Goal: Book appointment/travel/reservation

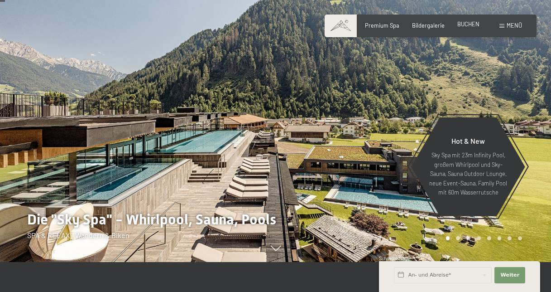
click at [462, 24] on span "BUCHEN" at bounding box center [468, 23] width 22 height 7
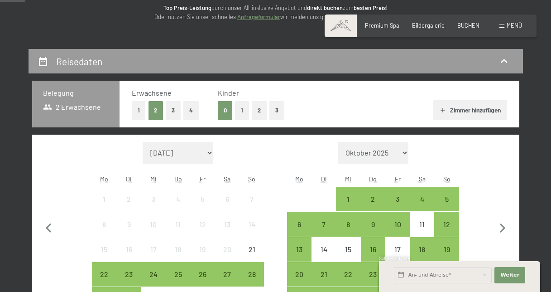
scroll to position [241, 0]
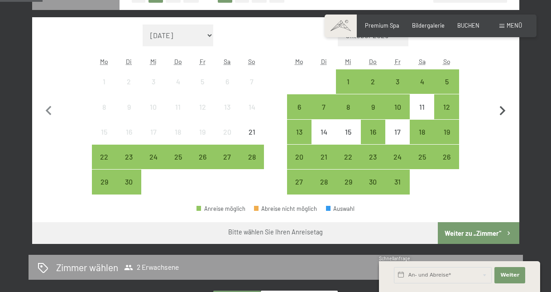
click at [501, 110] on icon "button" at bounding box center [502, 110] width 19 height 19
select select "2025-10-01"
select select "2025-11-01"
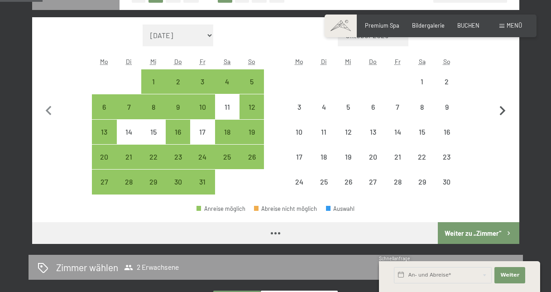
select select "2025-10-01"
select select "2025-11-01"
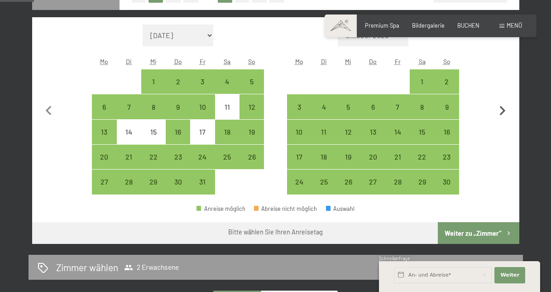
scroll to position [191, 0]
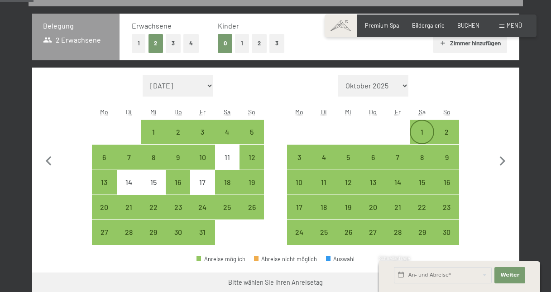
click at [422, 127] on div "1" at bounding box center [422, 131] width 23 height 23
select select "2025-10-01"
select select "2025-11-01"
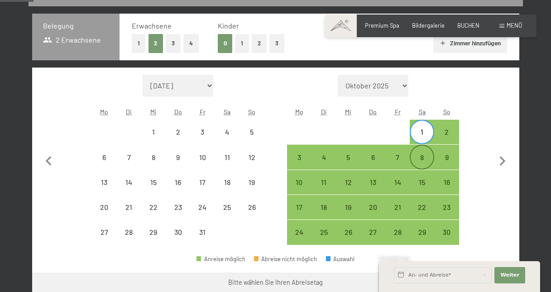
click at [421, 157] on div "8" at bounding box center [422, 165] width 23 height 23
select select "2025-10-01"
select select "2025-11-01"
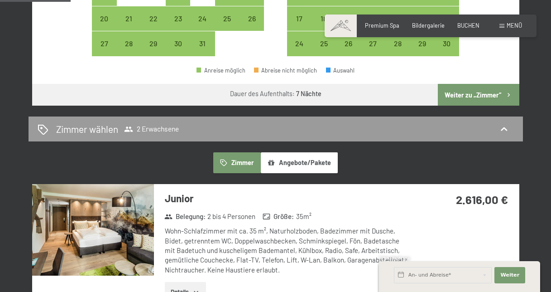
scroll to position [379, 0]
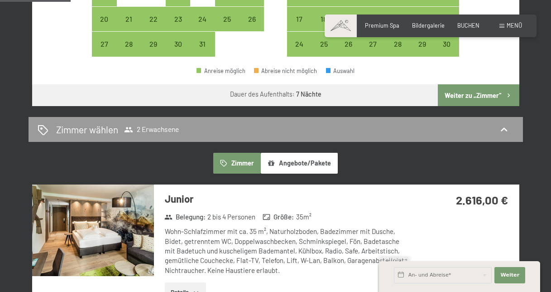
click at [484, 94] on button "Weiter zu „Zimmer“" at bounding box center [478, 95] width 81 height 22
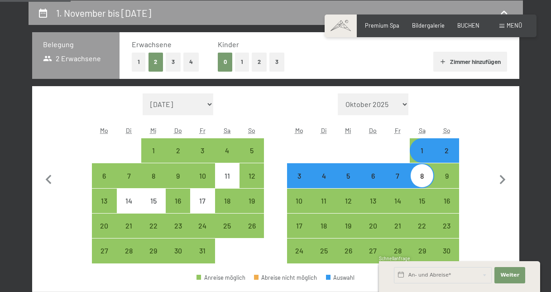
select select "2025-10-01"
select select "2025-11-01"
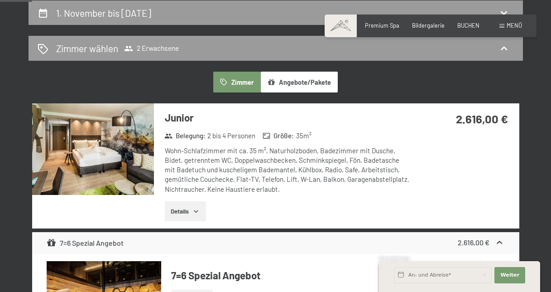
click at [200, 209] on icon "button" at bounding box center [195, 210] width 7 height 7
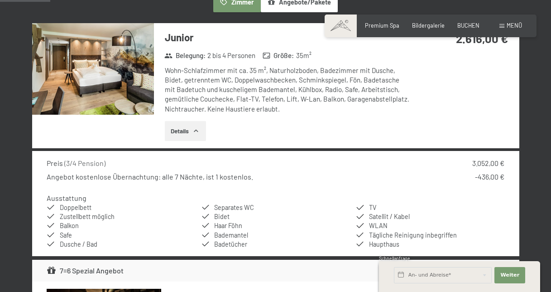
scroll to position [253, 0]
click at [113, 95] on img at bounding box center [93, 68] width 122 height 91
click at [0, 0] on button "button" at bounding box center [0, 0] width 0 height 0
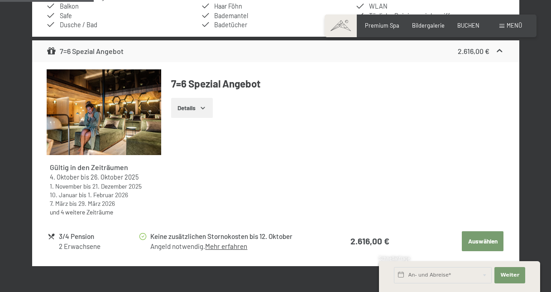
scroll to position [471, 0]
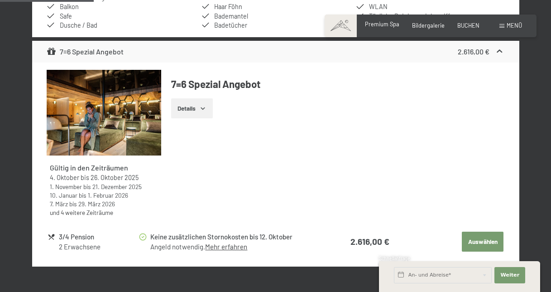
click at [380, 28] on div "Premium Spa" at bounding box center [382, 24] width 34 height 8
click at [383, 24] on span "Premium Spa" at bounding box center [382, 23] width 34 height 7
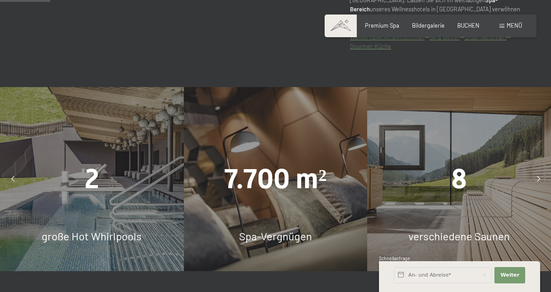
scroll to position [459, 0]
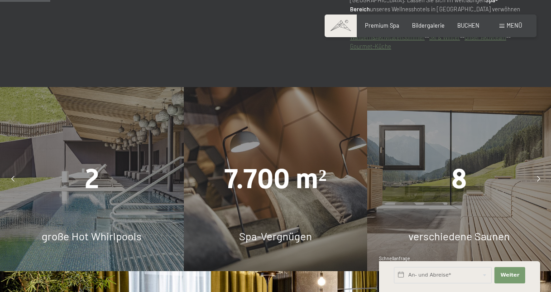
click at [539, 176] on icon at bounding box center [538, 179] width 3 height 6
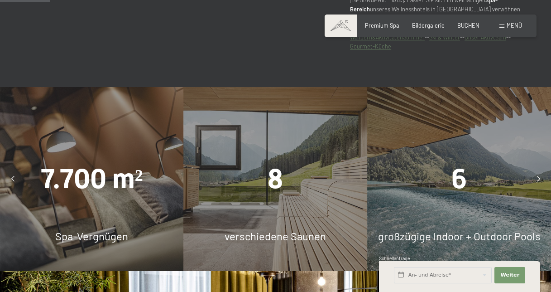
click at [539, 176] on icon at bounding box center [538, 179] width 3 height 6
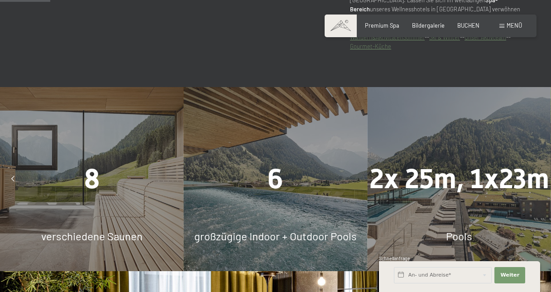
click at [539, 176] on icon at bounding box center [538, 179] width 3 height 6
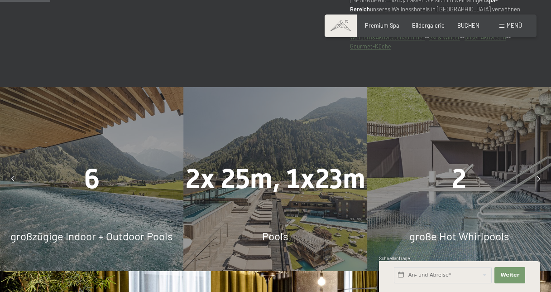
click at [539, 176] on icon at bounding box center [538, 179] width 3 height 6
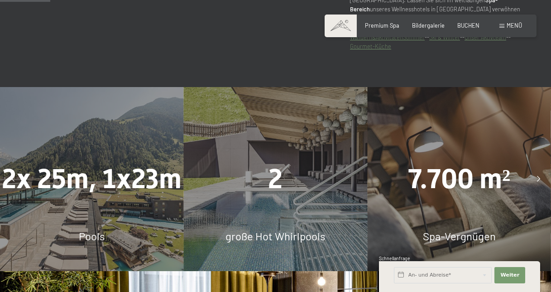
click at [539, 176] on icon at bounding box center [538, 179] width 3 height 6
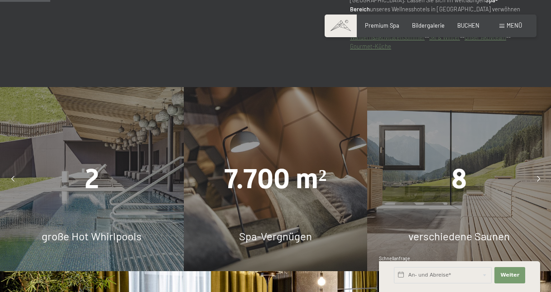
click at [536, 170] on div at bounding box center [538, 179] width 18 height 18
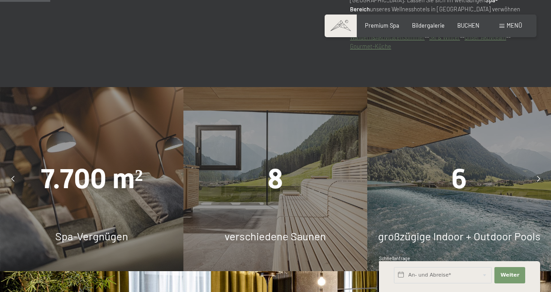
click at [536, 170] on div at bounding box center [538, 179] width 18 height 18
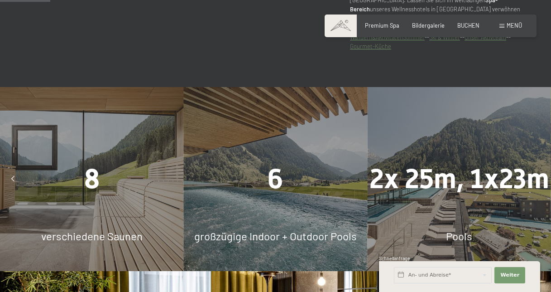
click at [536, 170] on div at bounding box center [538, 179] width 18 height 18
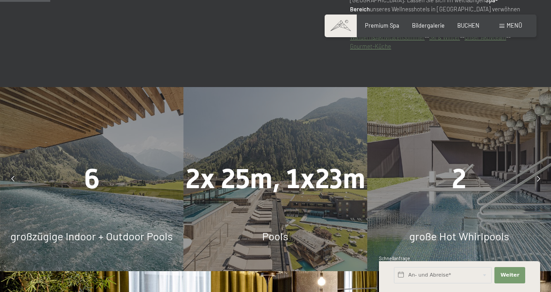
click at [536, 170] on div at bounding box center [538, 179] width 18 height 18
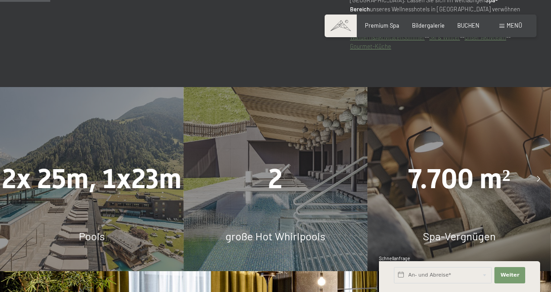
click at [536, 170] on div at bounding box center [538, 179] width 18 height 18
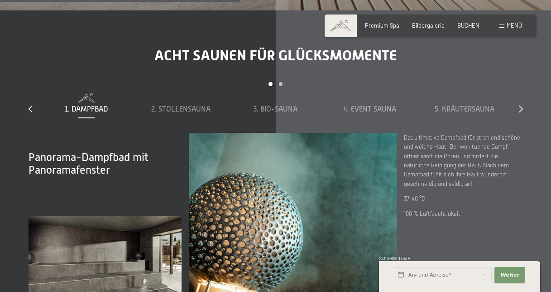
scroll to position [2219, 0]
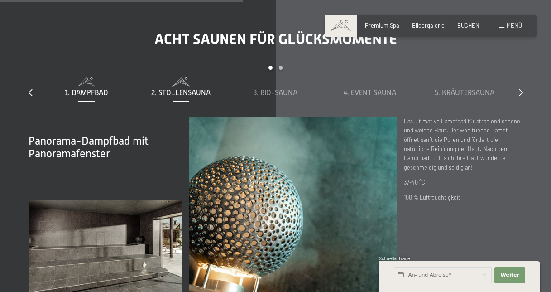
click at [198, 89] on span "2. Stollensauna" at bounding box center [180, 93] width 59 height 8
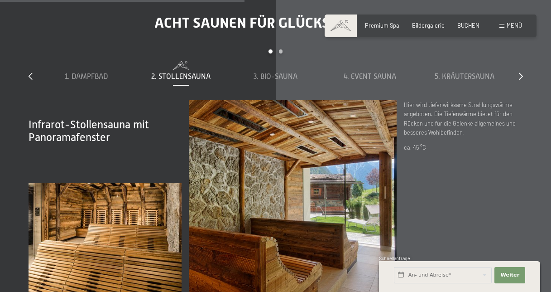
scroll to position [2238, 0]
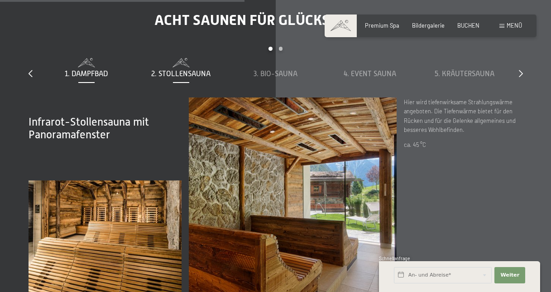
click at [91, 70] on span "1. Dampfbad" at bounding box center [86, 74] width 43 height 8
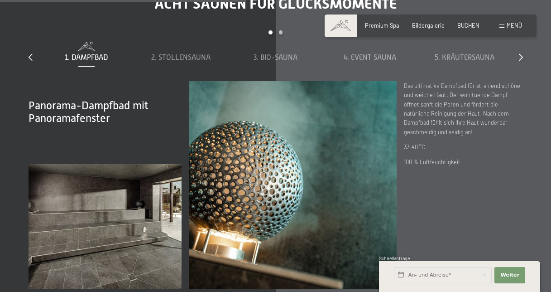
scroll to position [2254, 0]
click at [197, 54] on span "2. Stollensauna" at bounding box center [180, 58] width 59 height 8
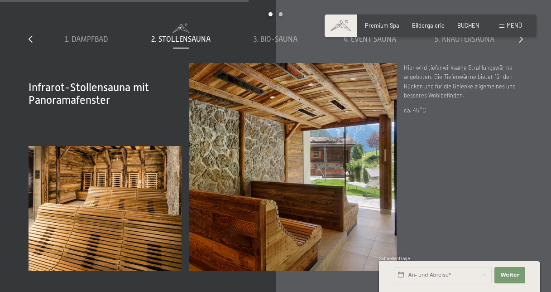
scroll to position [2261, 0]
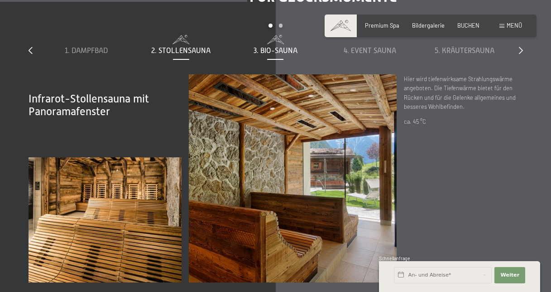
click at [265, 47] on span "3. Bio-Sauna" at bounding box center [276, 51] width 44 height 8
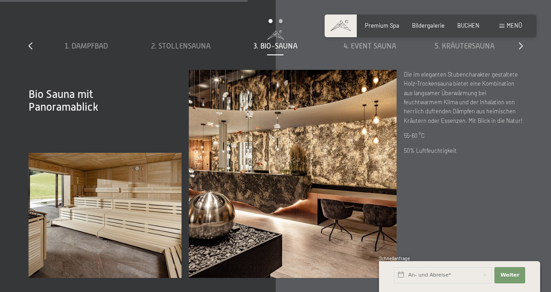
scroll to position [2231, 0]
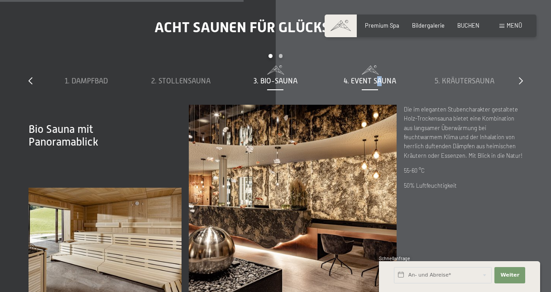
drag, startPoint x: 376, startPoint y: 79, endPoint x: 384, endPoint y: 71, distance: 11.5
click at [384, 71] on div "1. Dampfbad 2. Stollensauna 3. Bio-Sauna 4. Event Sauna 5. Kräutersauna 6. Sky …" at bounding box center [275, 84] width 473 height 39
click at [384, 77] on span "4. Event Sauna" at bounding box center [370, 81] width 53 height 8
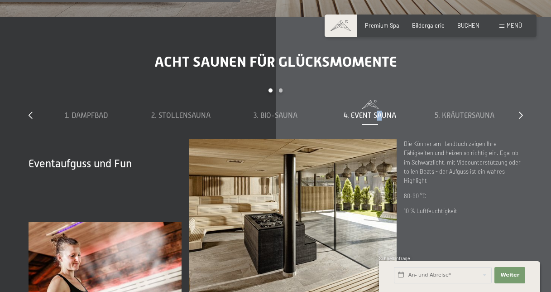
scroll to position [2197, 0]
click at [465, 111] on span "5. Kräutersauna" at bounding box center [465, 115] width 60 height 8
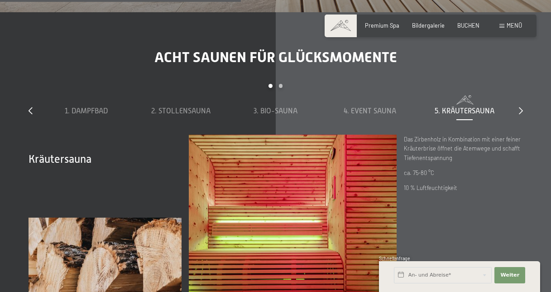
scroll to position [2202, 0]
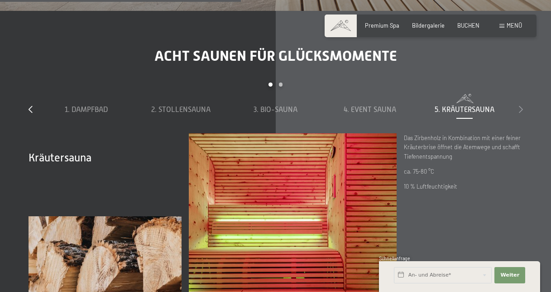
click at [522, 106] on icon at bounding box center [521, 109] width 4 height 7
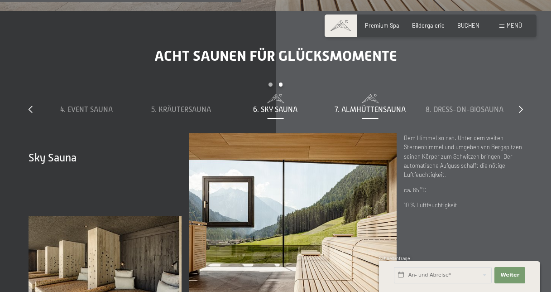
click at [370, 106] on span "7. Almhüttensauna" at bounding box center [370, 110] width 71 height 8
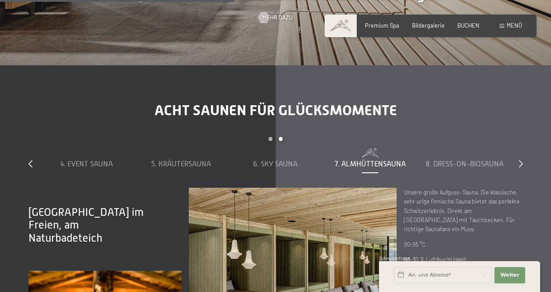
scroll to position [2149, 0]
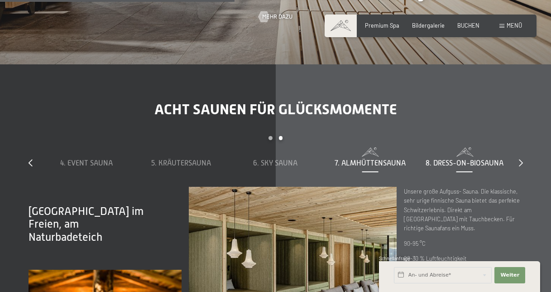
click at [441, 159] on span "8. Dress-on-Biosauna" at bounding box center [465, 163] width 78 height 8
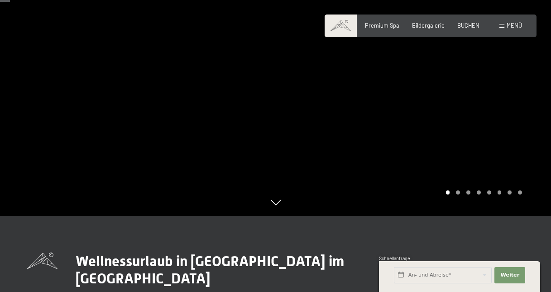
scroll to position [77, 0]
